Goal: Use online tool/utility

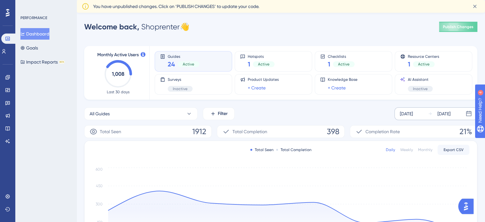
click at [447, 111] on div "[DATE]" at bounding box center [443, 114] width 13 height 8
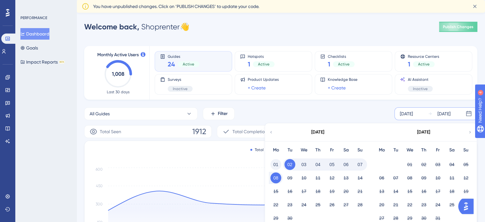
click at [274, 161] on button "01" at bounding box center [275, 164] width 11 height 11
click at [358, 164] on button "07" at bounding box center [359, 164] width 11 height 11
click at [270, 162] on div "01" at bounding box center [276, 164] width 14 height 12
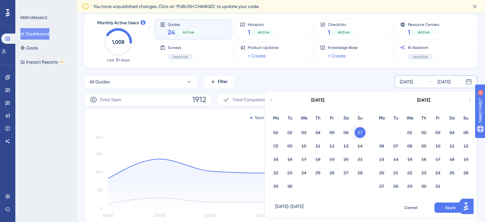
scroll to position [64, 0]
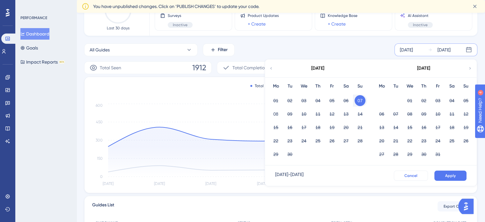
click at [408, 176] on span "Cancel" at bounding box center [410, 175] width 13 height 5
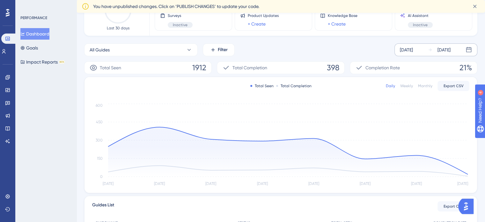
click at [440, 52] on div "[DATE]" at bounding box center [443, 50] width 13 height 8
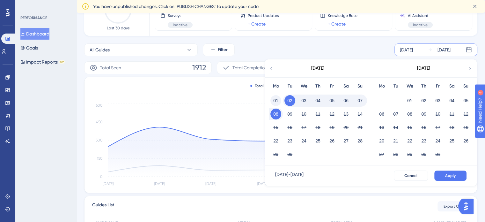
click at [274, 100] on button "01" at bounding box center [275, 100] width 11 height 11
click at [361, 99] on button "07" at bounding box center [359, 100] width 11 height 11
click at [443, 172] on button "Apply" at bounding box center [450, 175] width 32 height 10
